Goal: Navigation & Orientation: Find specific page/section

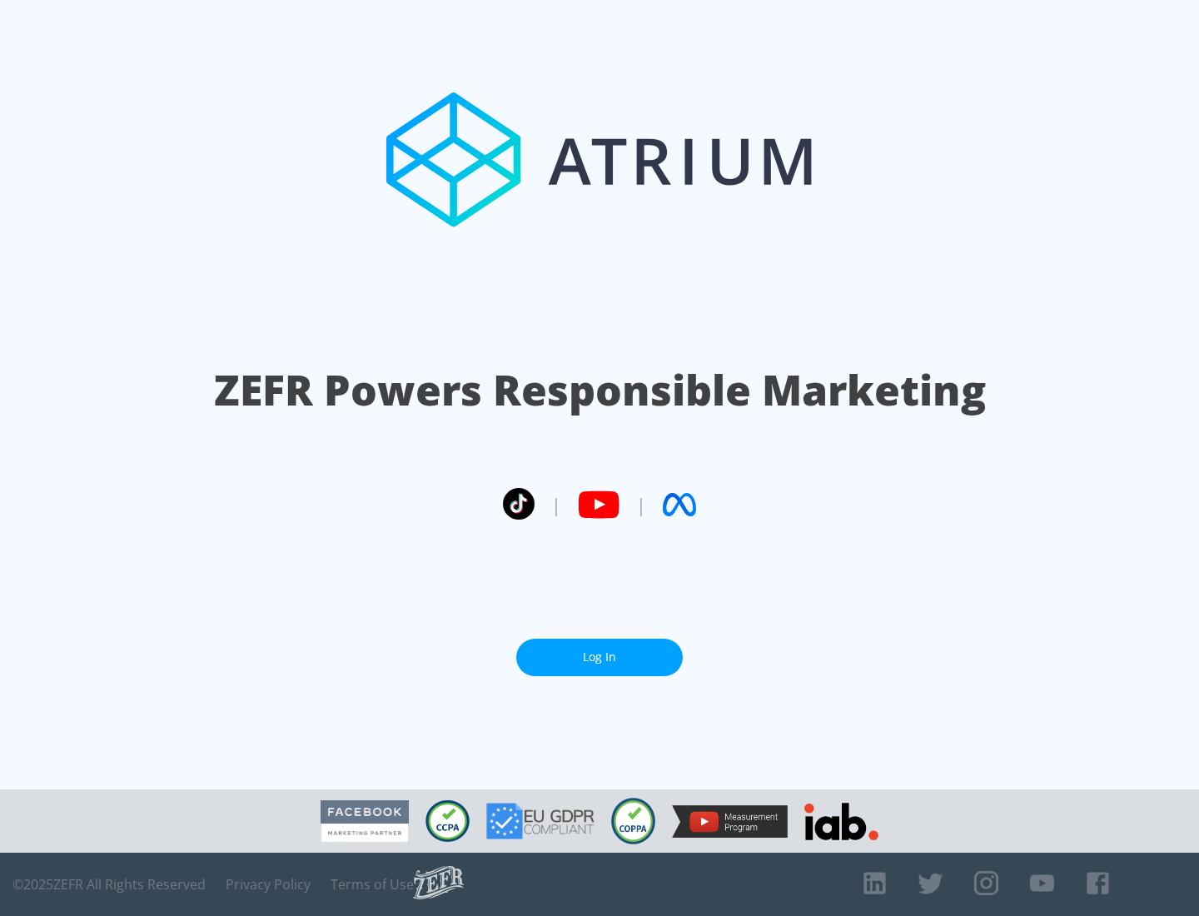
click at [599, 657] on link "Log In" at bounding box center [599, 656] width 166 height 37
